Goal: Navigation & Orientation: Understand site structure

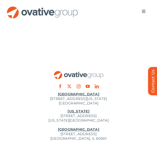
scroll to position [789, 0]
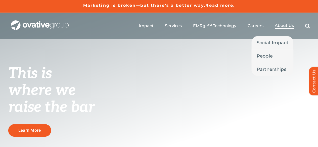
click at [157, 26] on span "About Us" at bounding box center [284, 25] width 19 height 5
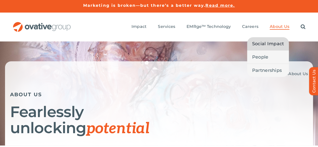
click at [271, 40] on span "Social Impact" at bounding box center [269, 43] width 32 height 7
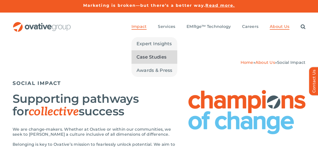
click at [155, 54] on span "Case Studies" at bounding box center [152, 57] width 30 height 7
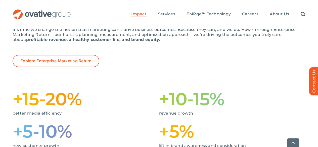
scroll to position [96, 0]
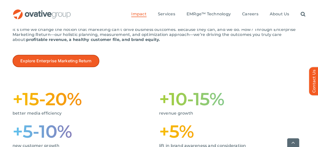
click at [63, 59] on span "Explore Enterprise Marketing Return" at bounding box center [55, 61] width 71 height 5
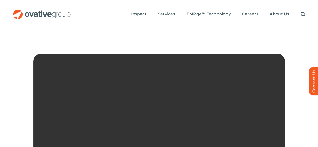
scroll to position [103, 0]
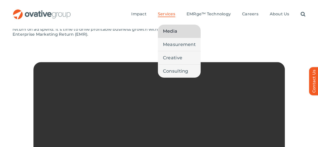
click at [177, 28] on span "Media" at bounding box center [170, 31] width 14 height 7
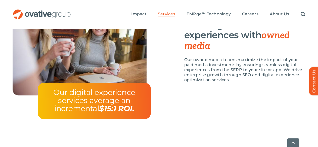
scroll to position [627, 0]
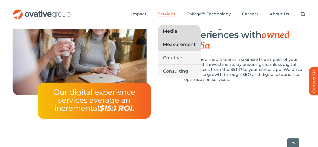
click at [181, 41] on span "Measurement" at bounding box center [179, 44] width 33 height 7
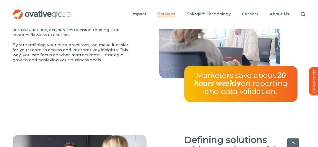
scroll to position [925, 0]
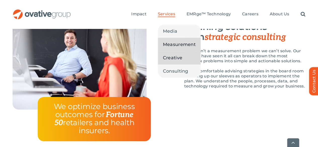
click at [175, 54] on span "Creative" at bounding box center [172, 57] width 19 height 7
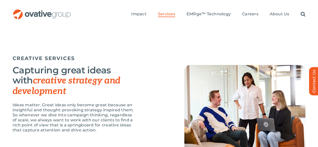
scroll to position [419, 0]
